Goal: Task Accomplishment & Management: Manage account settings

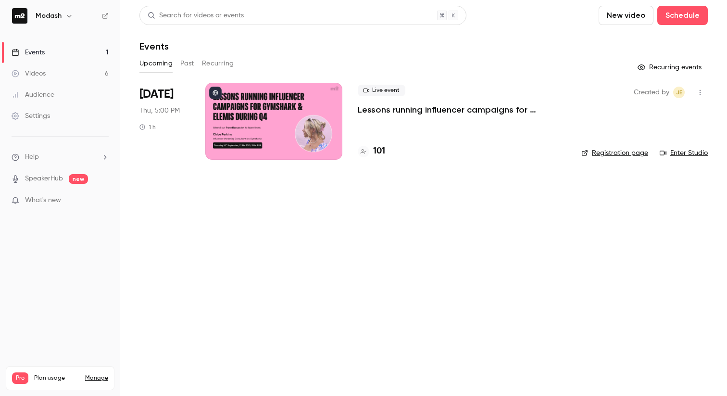
click at [43, 56] on div "Events" at bounding box center [28, 53] width 33 height 10
click at [45, 68] on link "Videos 6" at bounding box center [60, 73] width 120 height 21
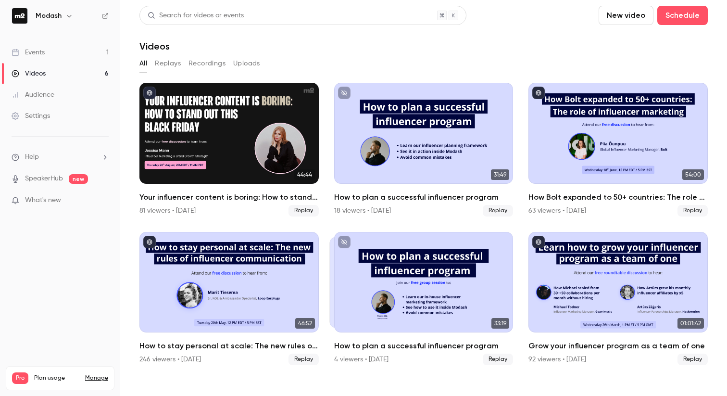
click at [41, 52] on div "Events" at bounding box center [28, 53] width 33 height 10
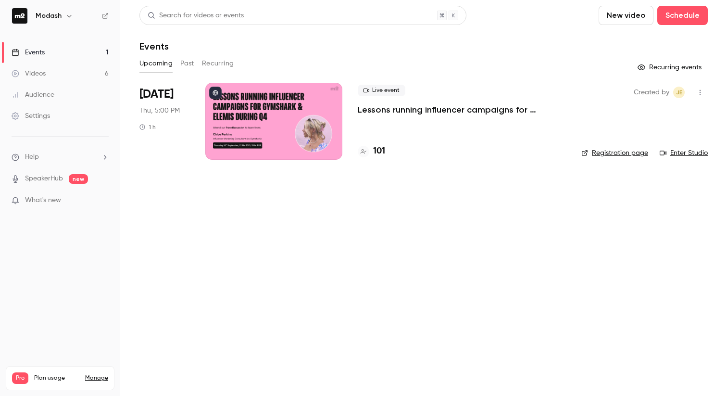
click at [228, 281] on main "Search for videos or events New video Schedule Events Upcoming Past Recurring R…" at bounding box center [423, 198] width 607 height 396
drag, startPoint x: 75, startPoint y: 332, endPoint x: 98, endPoint y: 294, distance: 43.8
click at [98, 294] on nav "Modash Events 1 Videos 6 Audience Settings Help SpeakerHub new What's new Pro P…" at bounding box center [60, 198] width 120 height 396
click at [45, 122] on link "Settings" at bounding box center [60, 115] width 120 height 21
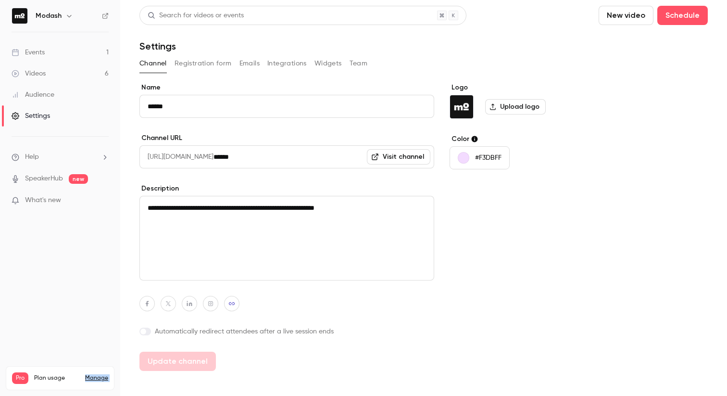
click at [210, 65] on button "Registration form" at bounding box center [203, 63] width 57 height 15
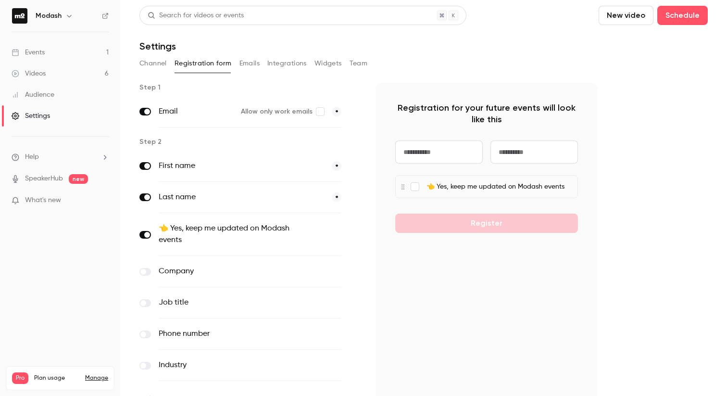
click at [261, 65] on div "Channel Registration form Emails Integrations Widgets Team" at bounding box center [424, 63] width 569 height 15
click at [277, 64] on button "Integrations" at bounding box center [286, 63] width 39 height 15
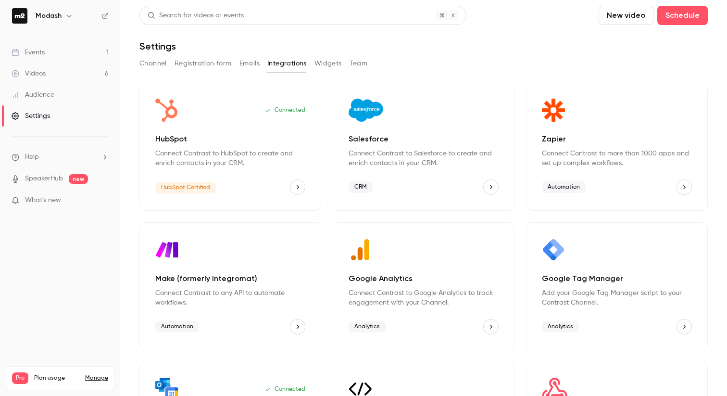
click at [246, 65] on button "Emails" at bounding box center [250, 63] width 20 height 15
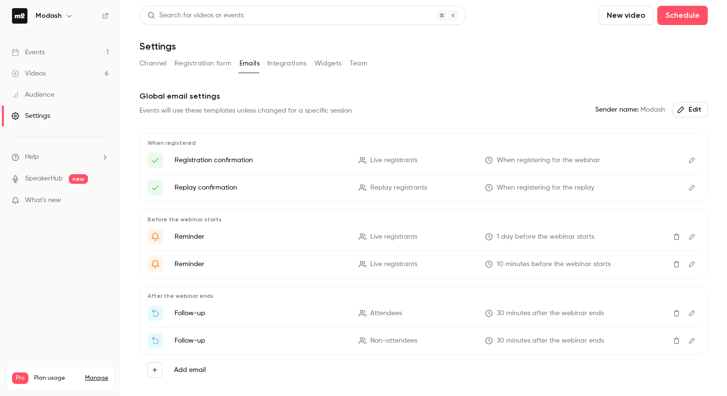
click at [50, 233] on nav "Modash Events 1 Videos 6 Audience Settings Help SpeakerHub new What's new Pro P…" at bounding box center [60, 198] width 120 height 396
click at [103, 153] on li "Help" at bounding box center [60, 157] width 97 height 10
click at [82, 242] on div at bounding box center [363, 198] width 727 height 396
click at [97, 374] on link "Manage" at bounding box center [96, 378] width 23 height 8
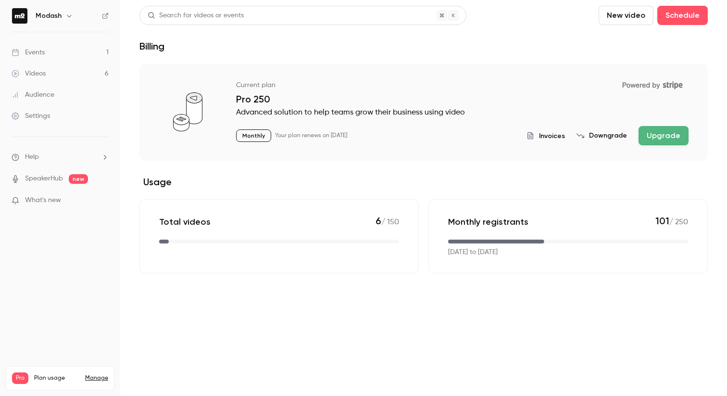
drag, startPoint x: 570, startPoint y: 272, endPoint x: 485, endPoint y: 223, distance: 97.9
click at [570, 272] on div "Monthly registrants 101 / 250 Sep 1, 2025 to Oct 1, 2025" at bounding box center [569, 236] width 280 height 74
click at [368, 205] on section "Current plan Powered by Stripe Pro 250 Advanced solution to help teams grow the…" at bounding box center [424, 169] width 569 height 210
click at [365, 218] on div "Total videos 6 / 150" at bounding box center [279, 221] width 240 height 13
click at [366, 219] on div "Total videos 6 / 150" at bounding box center [279, 221] width 240 height 13
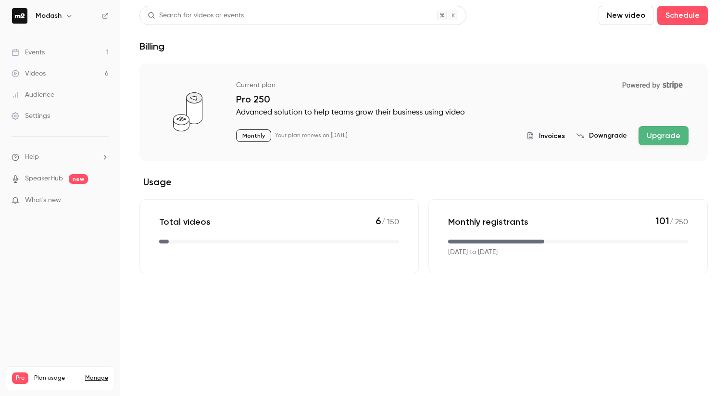
click at [436, 114] on p "Advanced solution to help teams grow their business using video" at bounding box center [462, 113] width 453 height 12
click at [437, 114] on p "Advanced solution to help teams grow their business using video" at bounding box center [462, 113] width 453 height 12
click at [444, 156] on div "Current plan Powered by Stripe Pro 250 Advanced solution to help teams grow the…" at bounding box center [424, 112] width 569 height 97
click at [561, 135] on span "Invoices" at bounding box center [552, 136] width 26 height 10
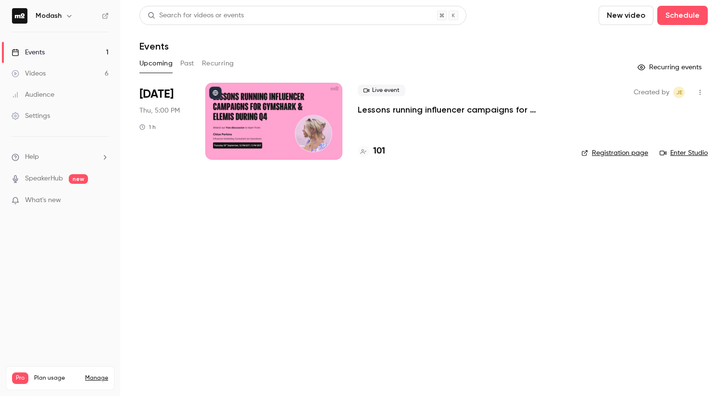
click at [43, 107] on link "Settings" at bounding box center [60, 115] width 120 height 21
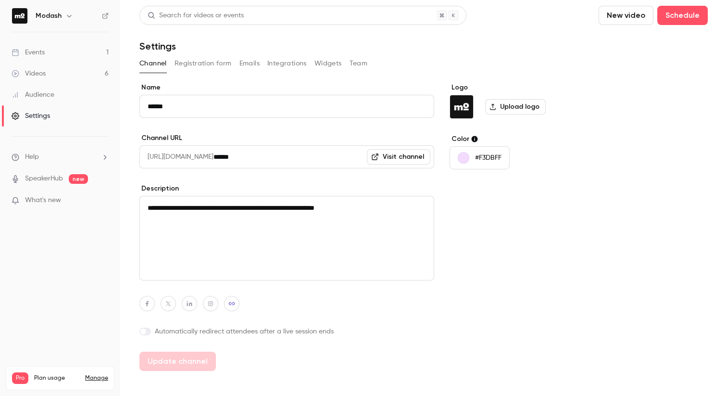
click at [96, 374] on link "Manage" at bounding box center [96, 378] width 23 height 8
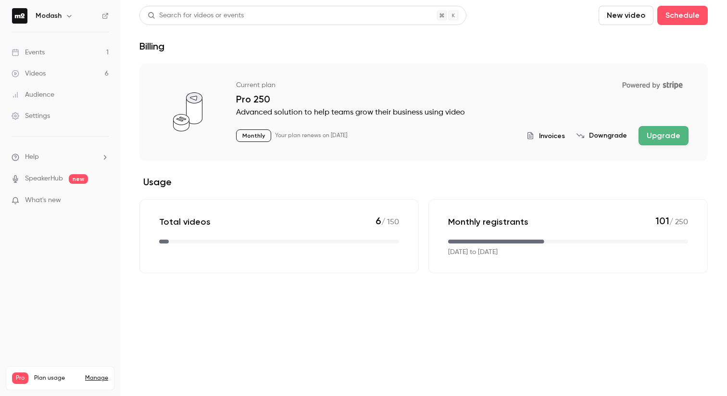
click at [551, 133] on span "Invoices" at bounding box center [552, 136] width 26 height 10
